Goal: Check status: Check status

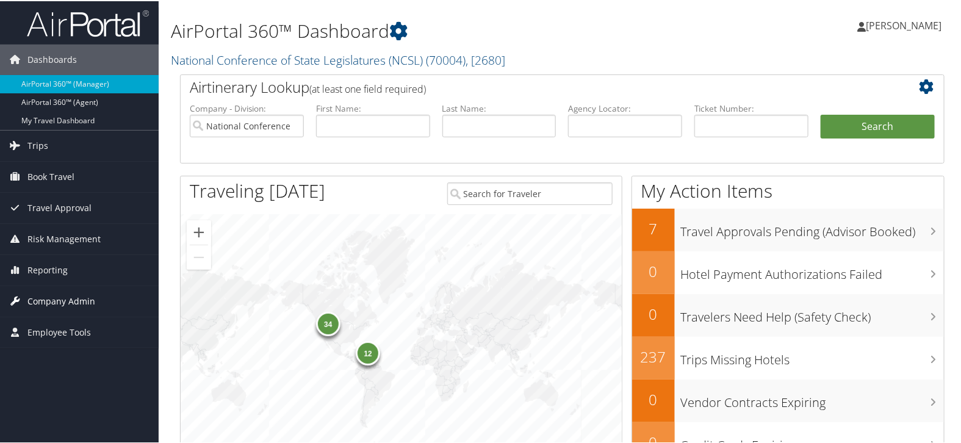
click at [70, 295] on span "Company Admin" at bounding box center [61, 300] width 68 height 31
click at [46, 142] on span "Trips" at bounding box center [37, 144] width 21 height 31
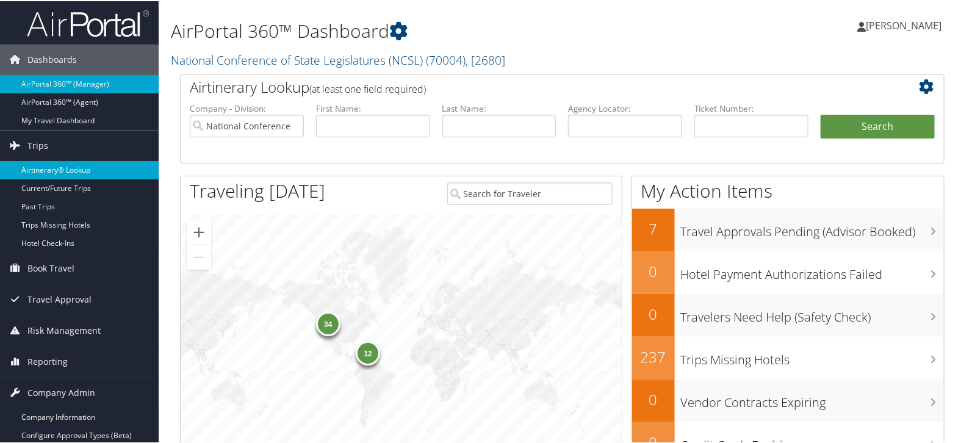
click at [47, 165] on link "Airtinerary® Lookup" at bounding box center [79, 169] width 159 height 18
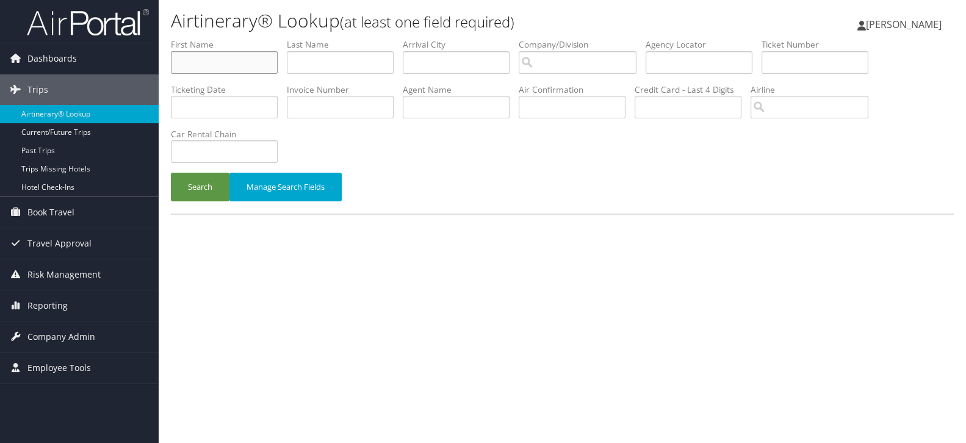
click at [240, 66] on input "text" at bounding box center [224, 62] width 107 height 23
paste input "[PERSON_NAME]/[PERSON_NAME]"
click at [179, 60] on input "[PERSON_NAME]/[PERSON_NAME]" at bounding box center [224, 62] width 107 height 23
type input "/[PERSON_NAME]"
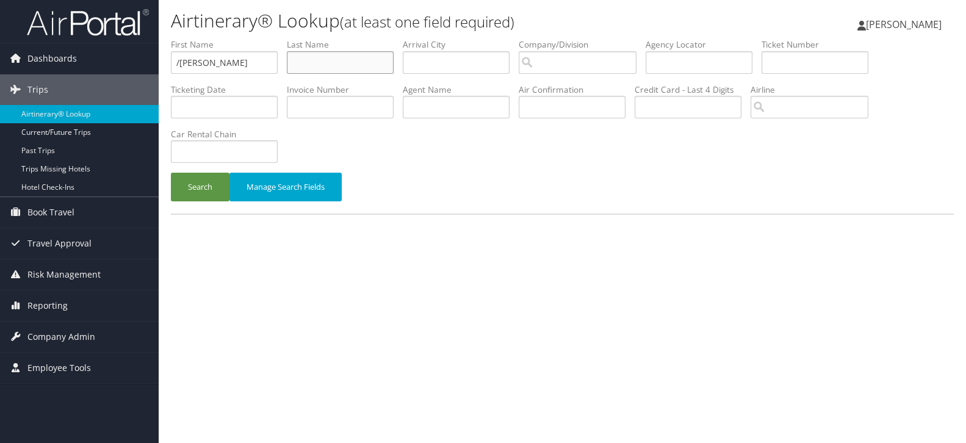
click at [303, 56] on input "text" at bounding box center [340, 62] width 107 height 23
paste input "[PERSON_NAME]"
type input "[PERSON_NAME]"
click at [182, 65] on input "/[PERSON_NAME]" at bounding box center [224, 62] width 107 height 23
click at [178, 61] on input "/[PERSON_NAME]" at bounding box center [224, 62] width 107 height 23
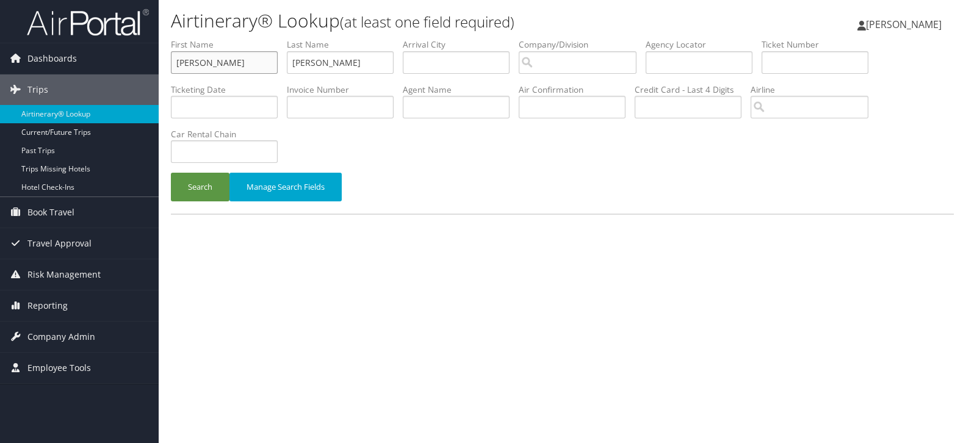
type input "[PERSON_NAME]"
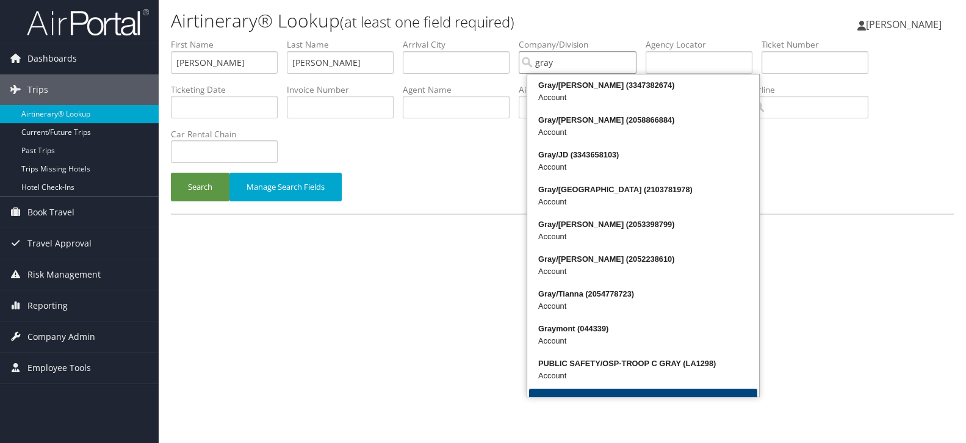
type input "gray"
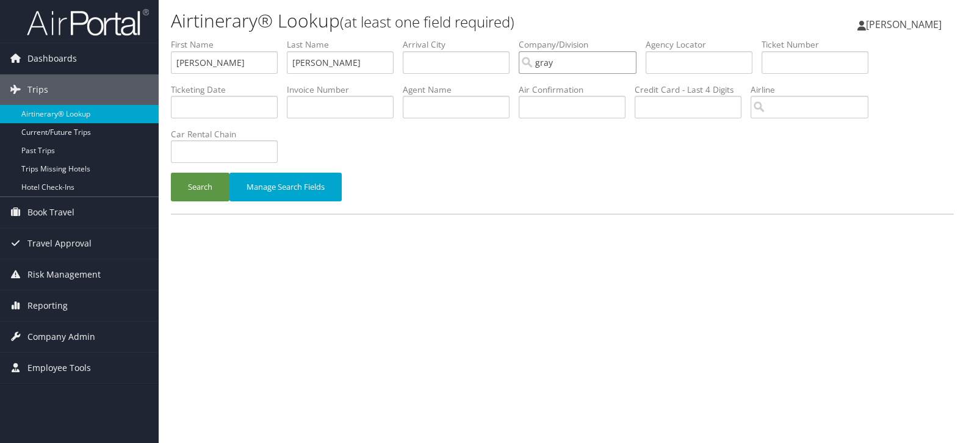
click at [595, 67] on input "gray" at bounding box center [578, 62] width 118 height 23
click at [597, 96] on div "Account" at bounding box center [586, 98] width 115 height 12
type input "Graymont"
click at [210, 184] on button "Search" at bounding box center [200, 187] width 59 height 29
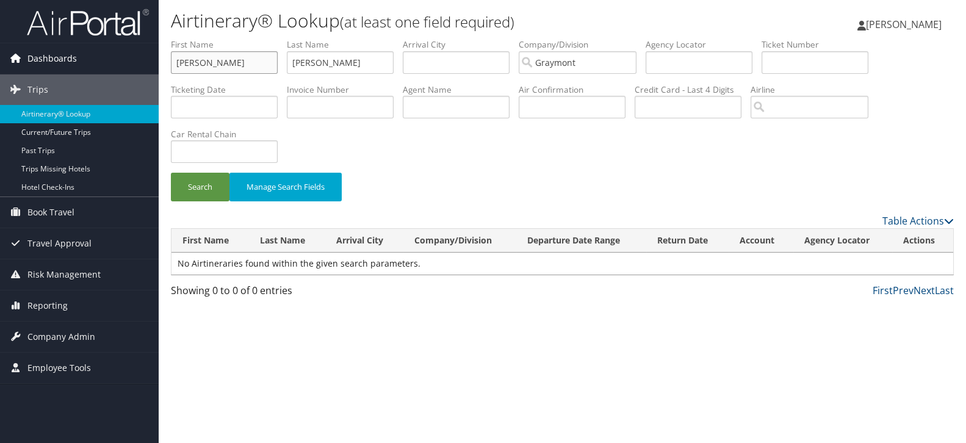
drag, startPoint x: 250, startPoint y: 62, endPoint x: 118, endPoint y: 66, distance: 132.4
click at [118, 66] on div "Dashboards AirPortal 360™ (Manager) AirPortal 360™ (Agent) My Travel Dashboard …" at bounding box center [483, 221] width 966 height 443
click at [195, 195] on button "Search" at bounding box center [200, 187] width 59 height 29
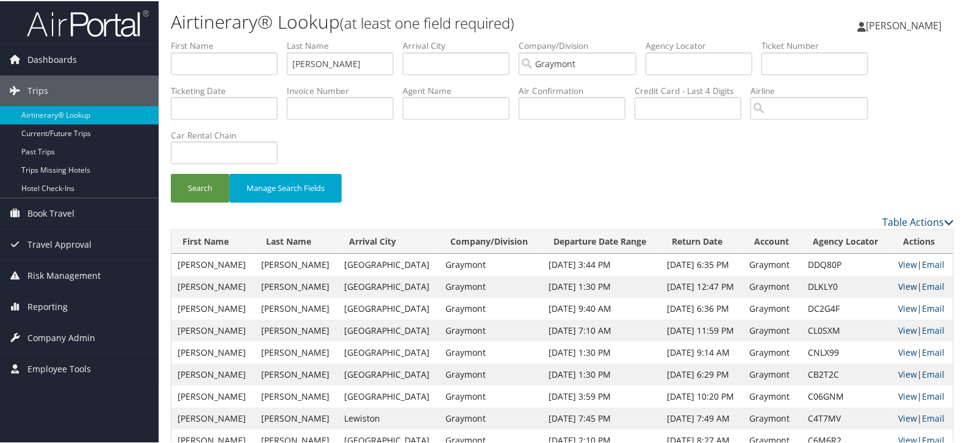
click at [899, 284] on link "View" at bounding box center [908, 285] width 19 height 12
